Goal: Task Accomplishment & Management: Manage account settings

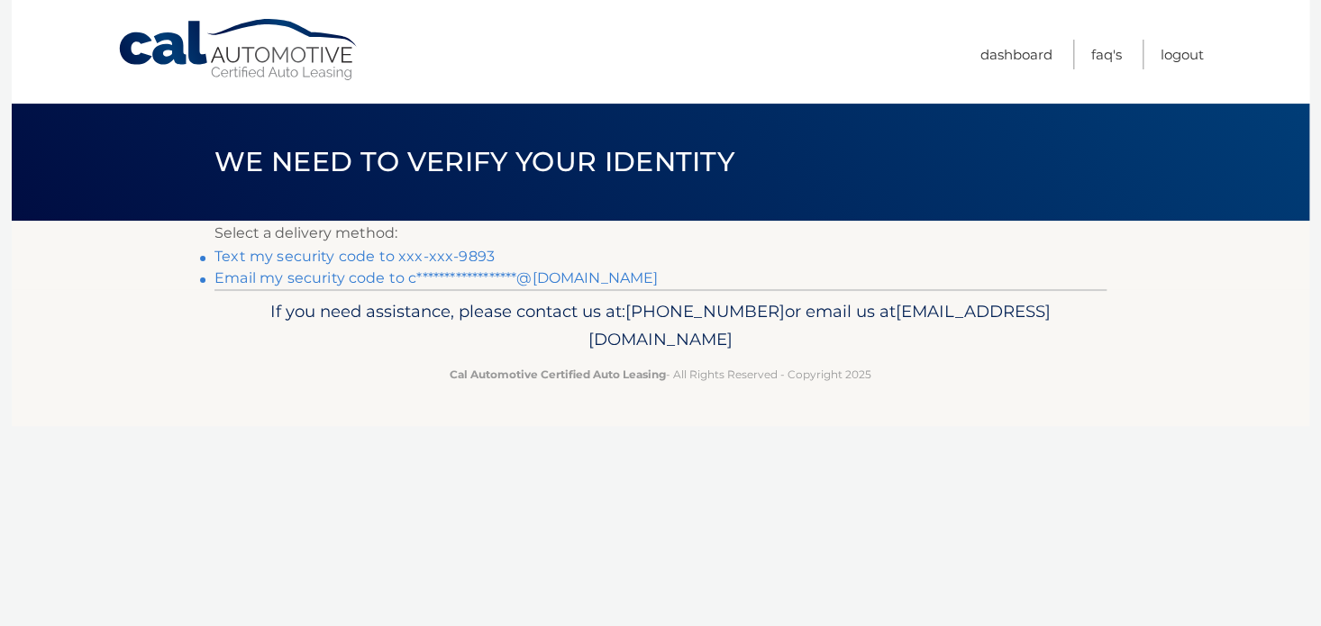
click at [381, 258] on link "Text my security code to xxx-xxx-9893" at bounding box center [354, 256] width 280 height 17
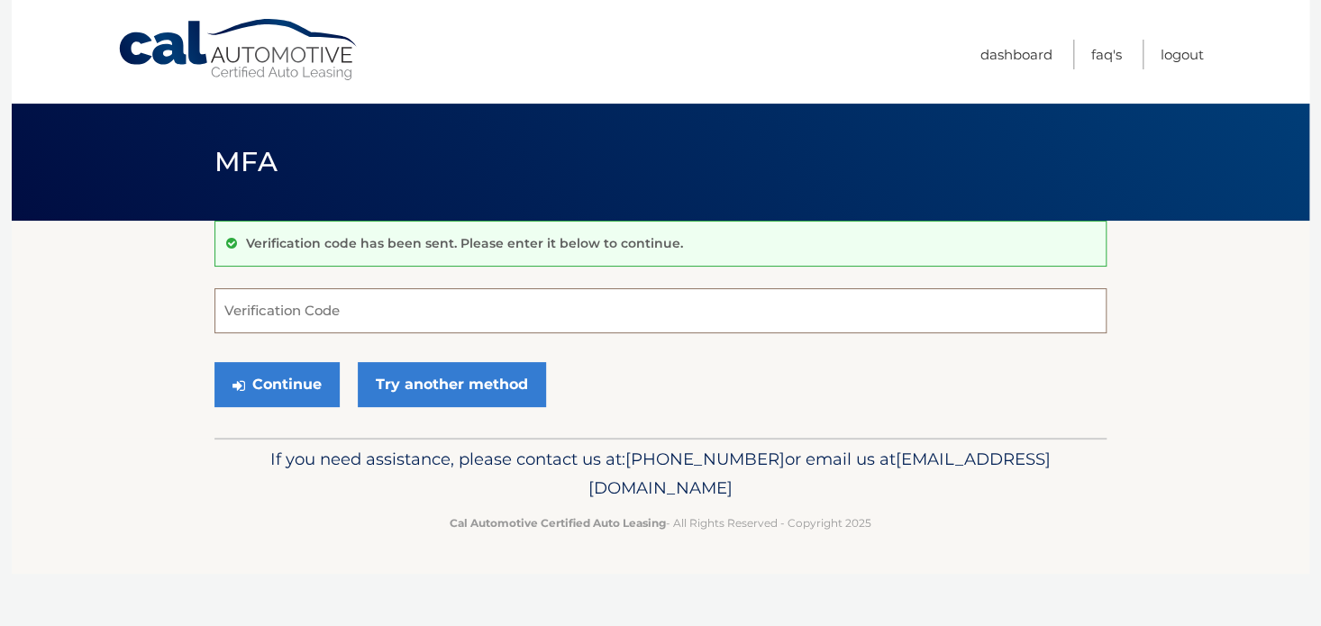
click at [368, 322] on input "Verification Code" at bounding box center [660, 310] width 892 height 45
type input "681309"
click at [295, 378] on button "Continue" at bounding box center [276, 384] width 125 height 45
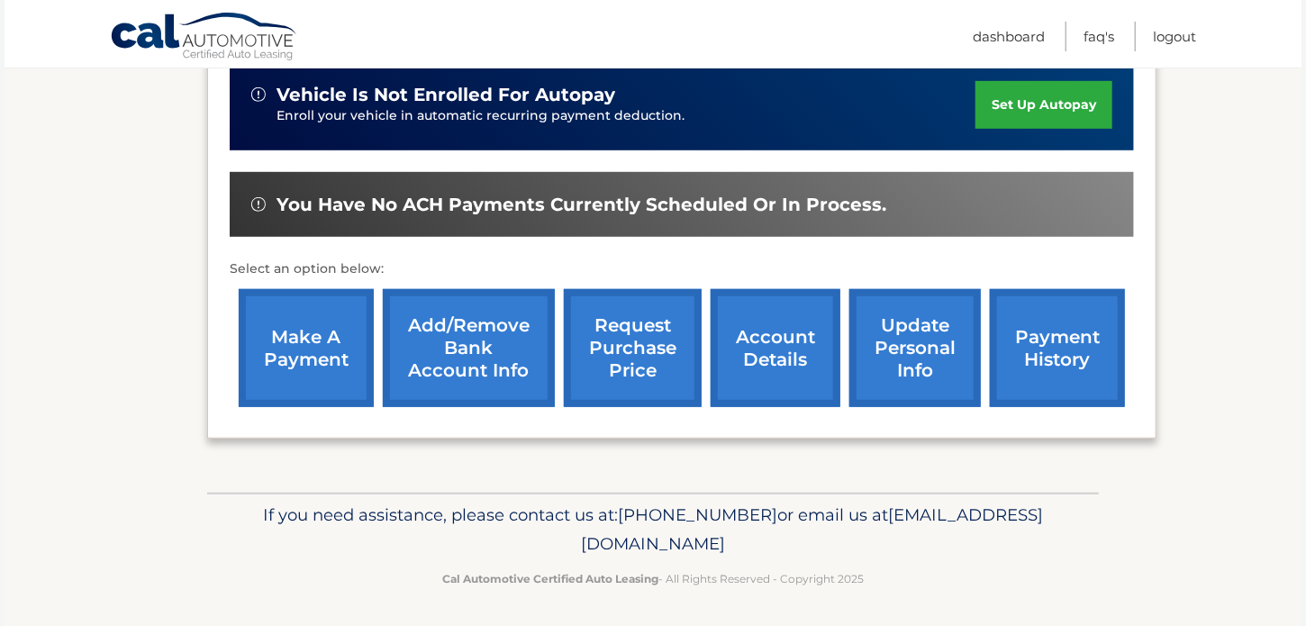
scroll to position [463, 0]
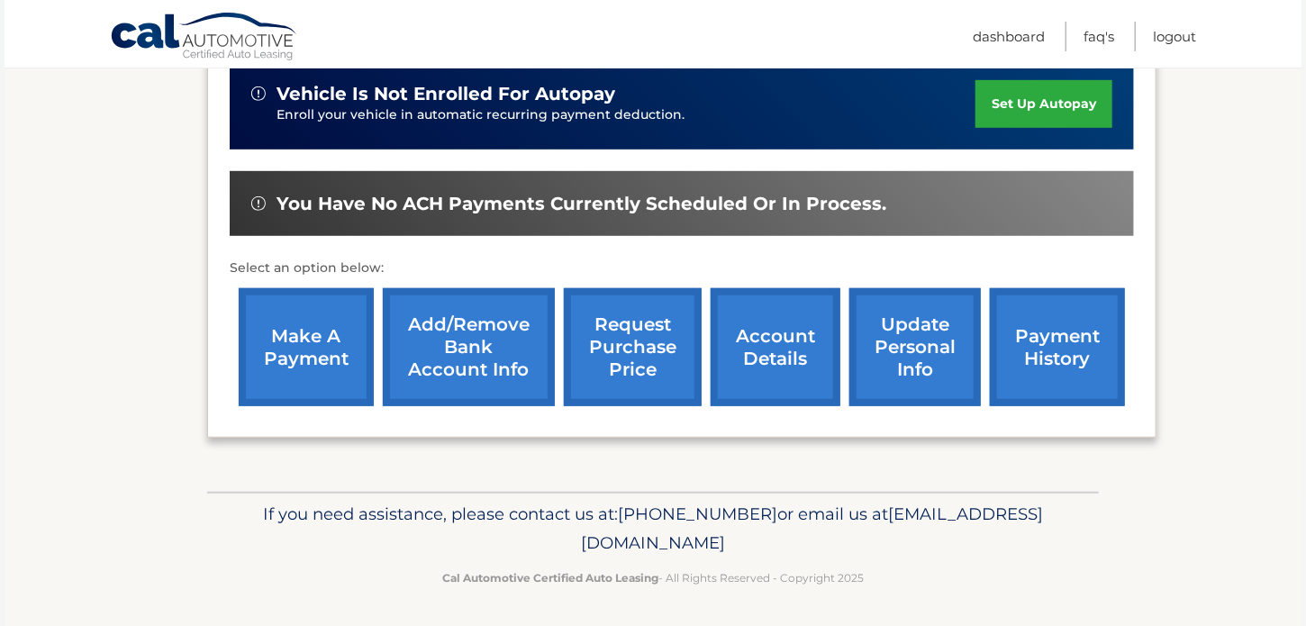
click at [308, 342] on link "make a payment" at bounding box center [306, 347] width 135 height 118
click at [1155, 39] on link "Logout" at bounding box center [1174, 37] width 43 height 30
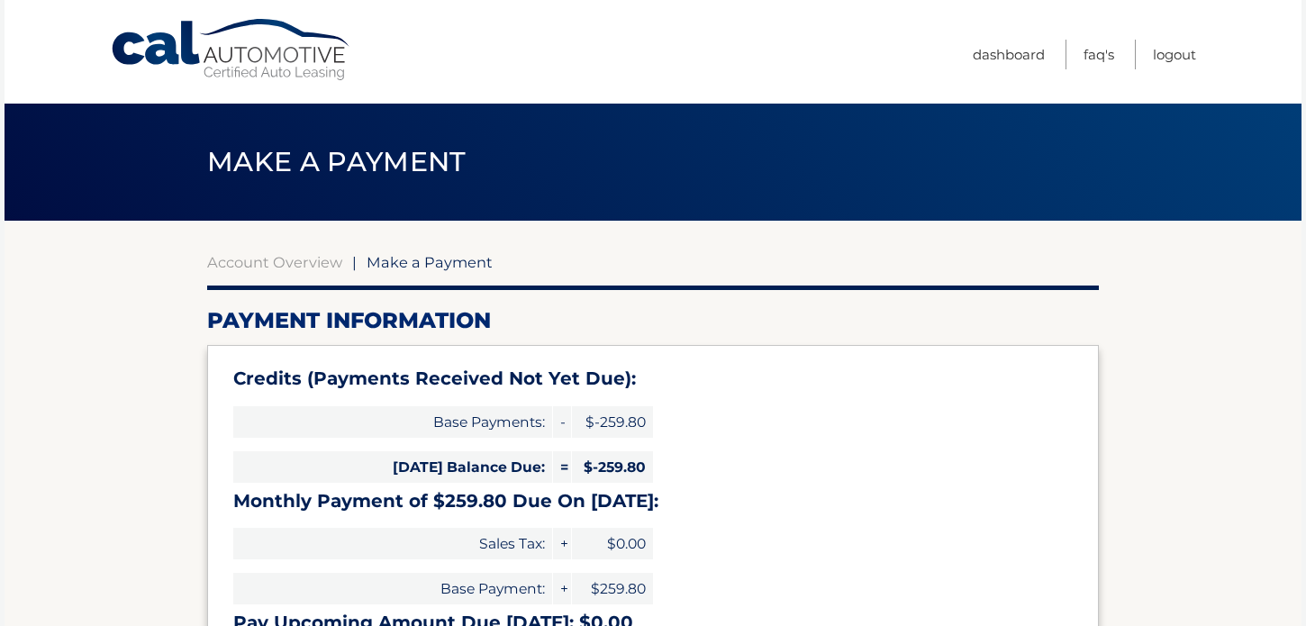
select select "YTA3MDM4NmUtYjBiMy00OGFhLWIwMmMtNWZkNzQ2Nzc0YjIz"
